Goal: Transaction & Acquisition: Purchase product/service

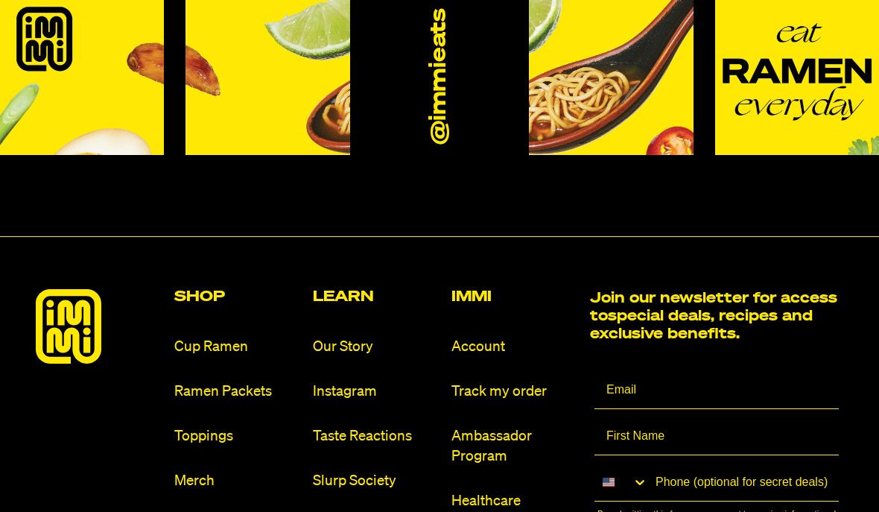
scroll to position [8197, 0]
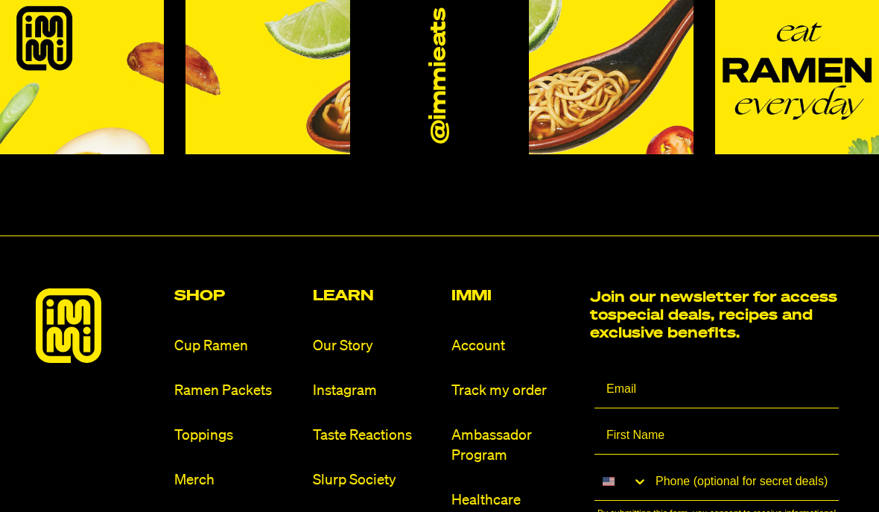
click at [237, 386] on link "Ramen Packets" at bounding box center [237, 391] width 127 height 20
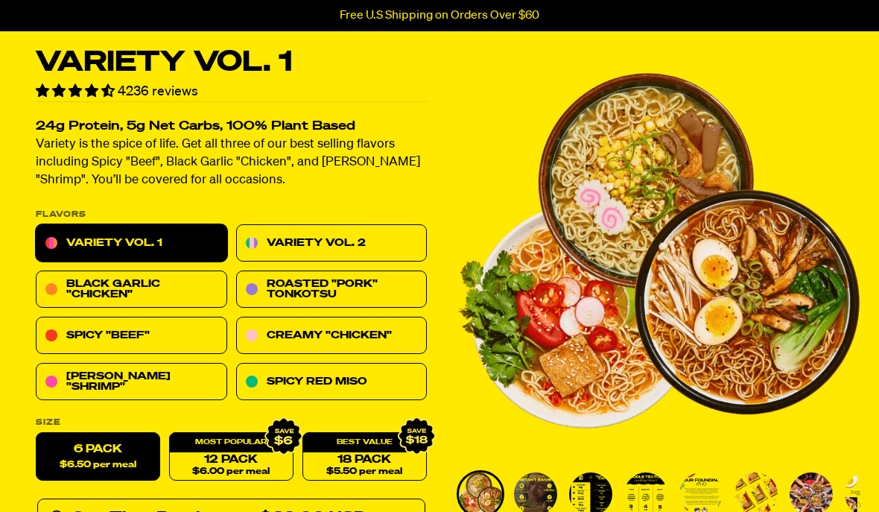
scroll to position [52, 0]
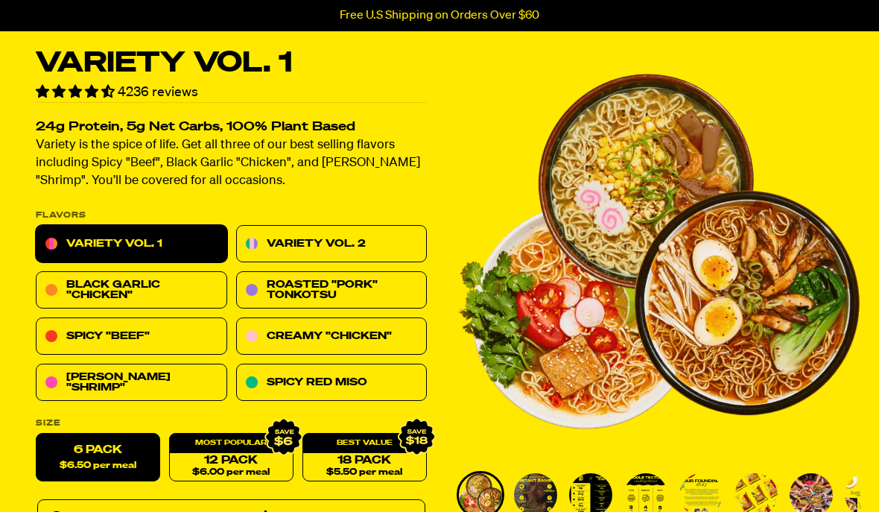
click at [337, 260] on link "Variety Vol. 2" at bounding box center [331, 244] width 191 height 37
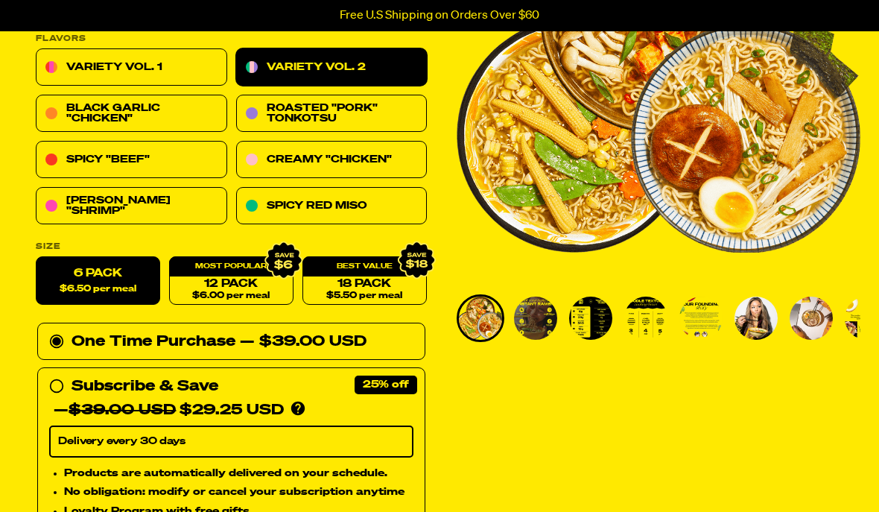
scroll to position [229, 0]
click at [386, 209] on link "Spicy Red Miso" at bounding box center [331, 206] width 191 height 37
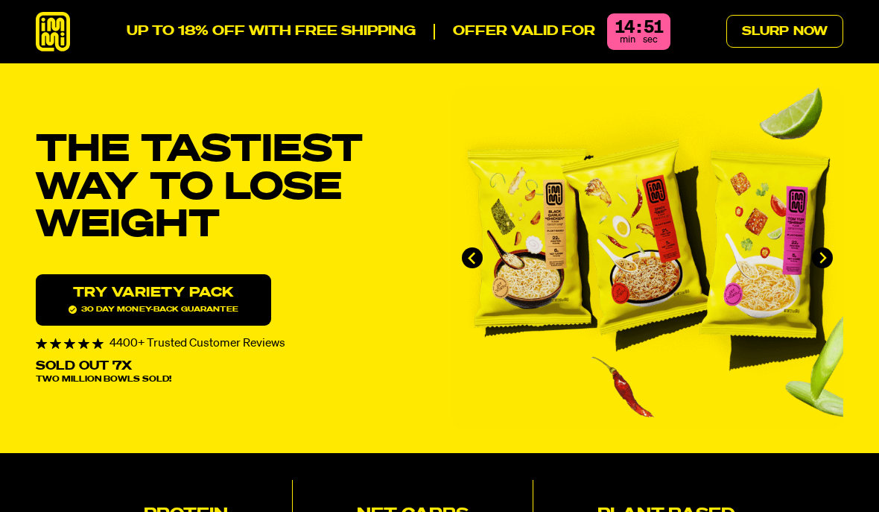
click at [209, 315] on link "Try variety Pack 30 day money-back guarantee" at bounding box center [153, 299] width 235 height 51
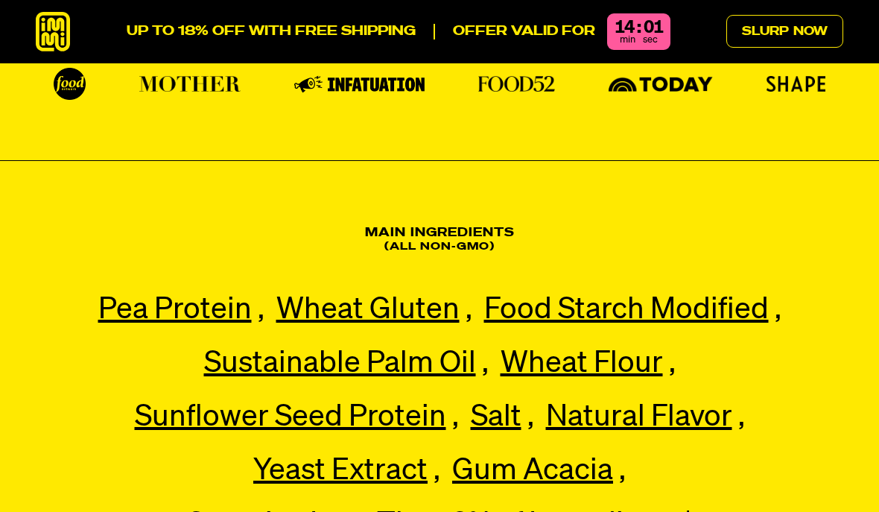
scroll to position [3098, 0]
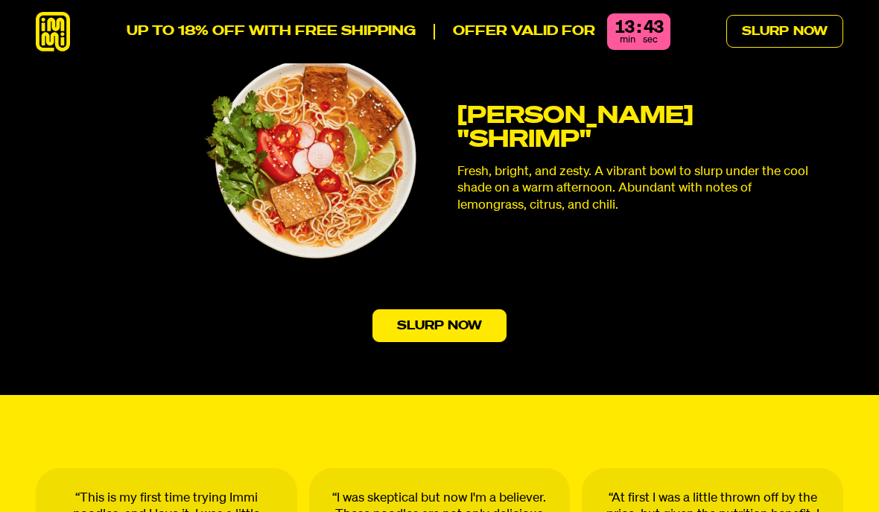
click at [446, 309] on link "Slurp Now" at bounding box center [439, 325] width 135 height 33
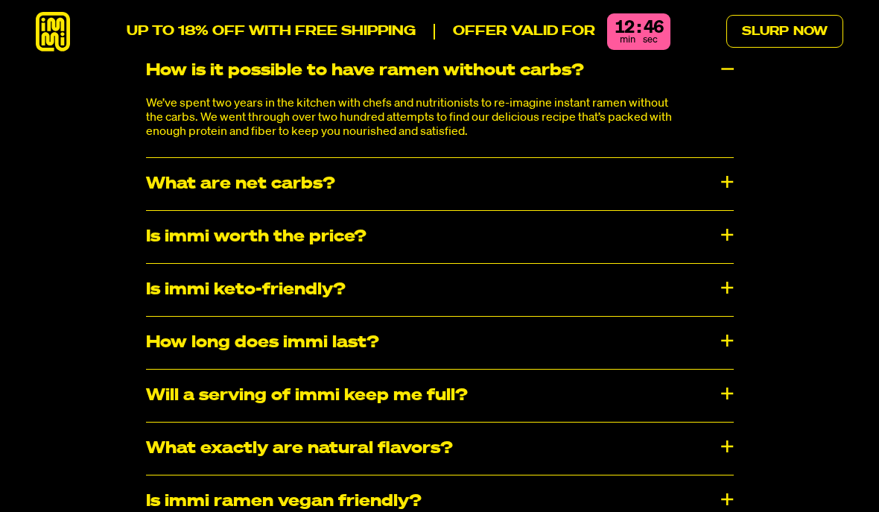
scroll to position [7329, 0]
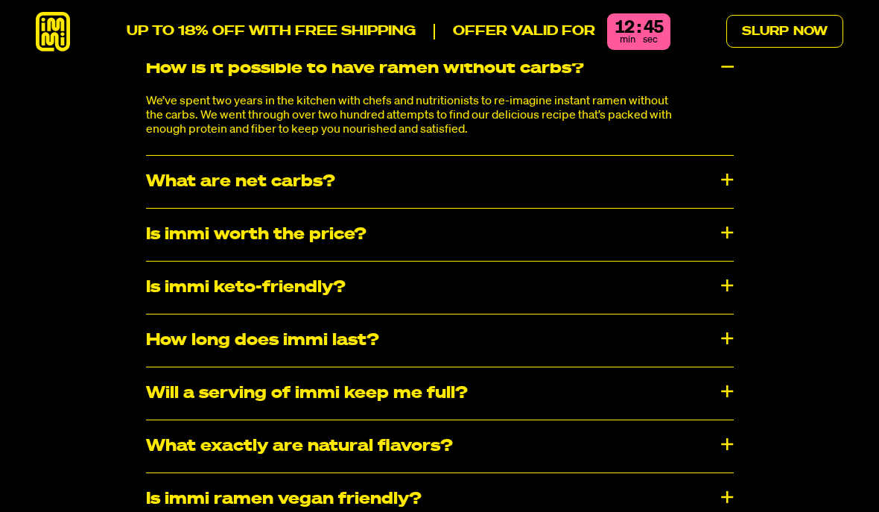
click at [731, 219] on div "Is immi worth the price?" at bounding box center [440, 235] width 588 height 52
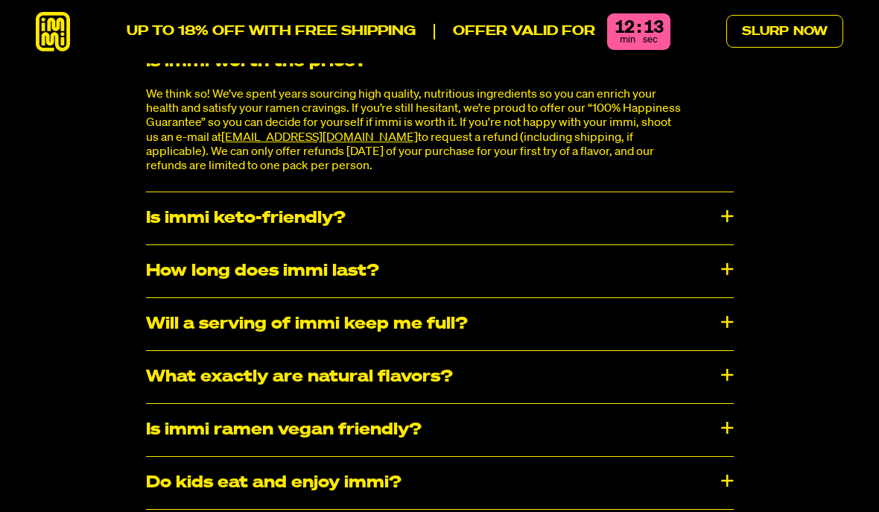
scroll to position [7509, 0]
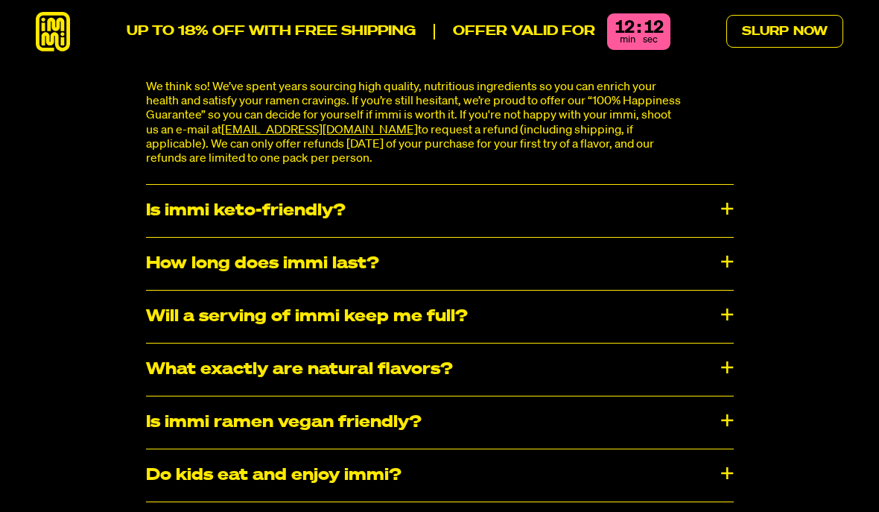
click at [731, 252] on div "How long does immi last?" at bounding box center [440, 264] width 588 height 52
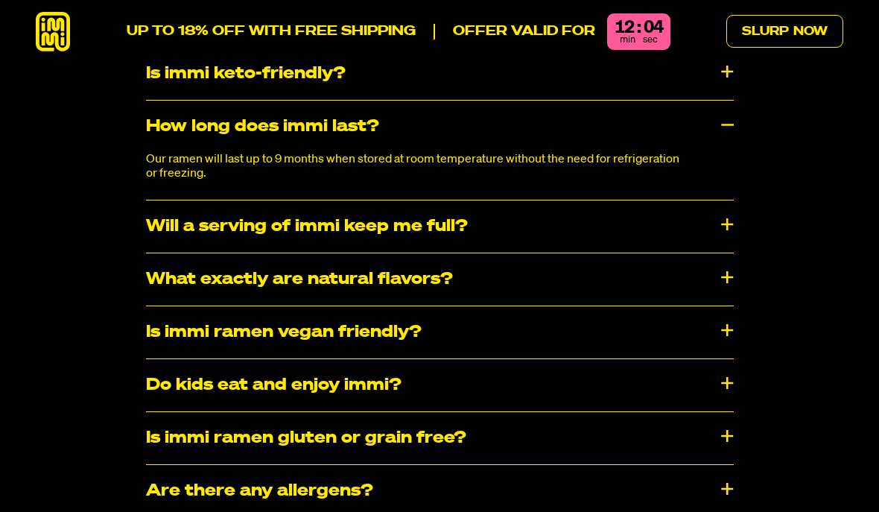
scroll to position [7650, 0]
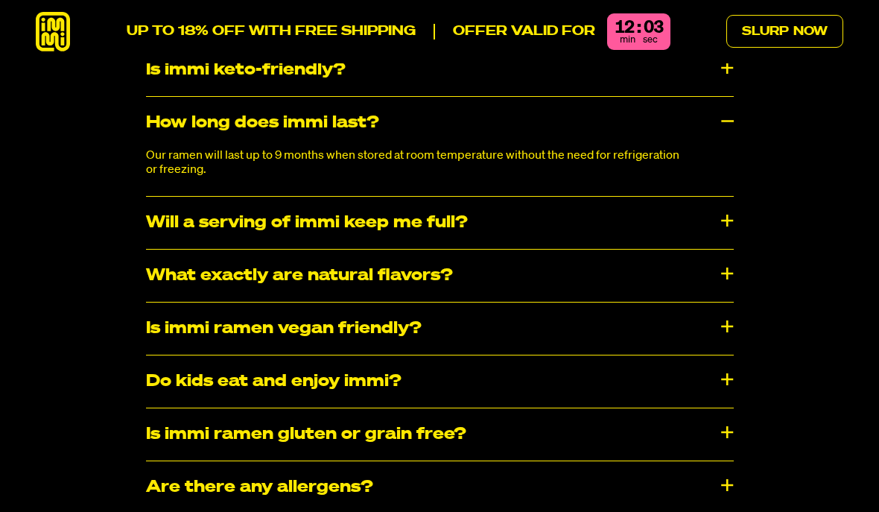
click at [730, 202] on div "Will a serving of immi keep me full?" at bounding box center [440, 223] width 588 height 52
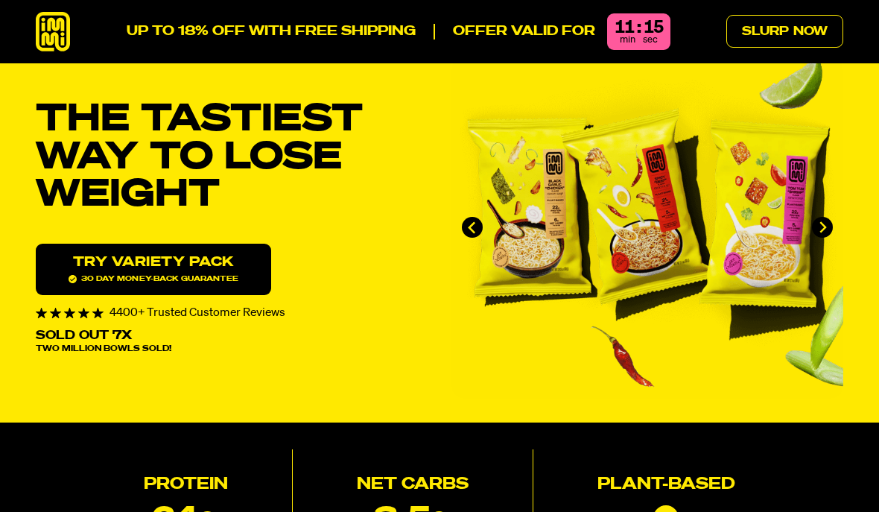
scroll to position [0, 0]
